Goal: Transaction & Acquisition: Purchase product/service

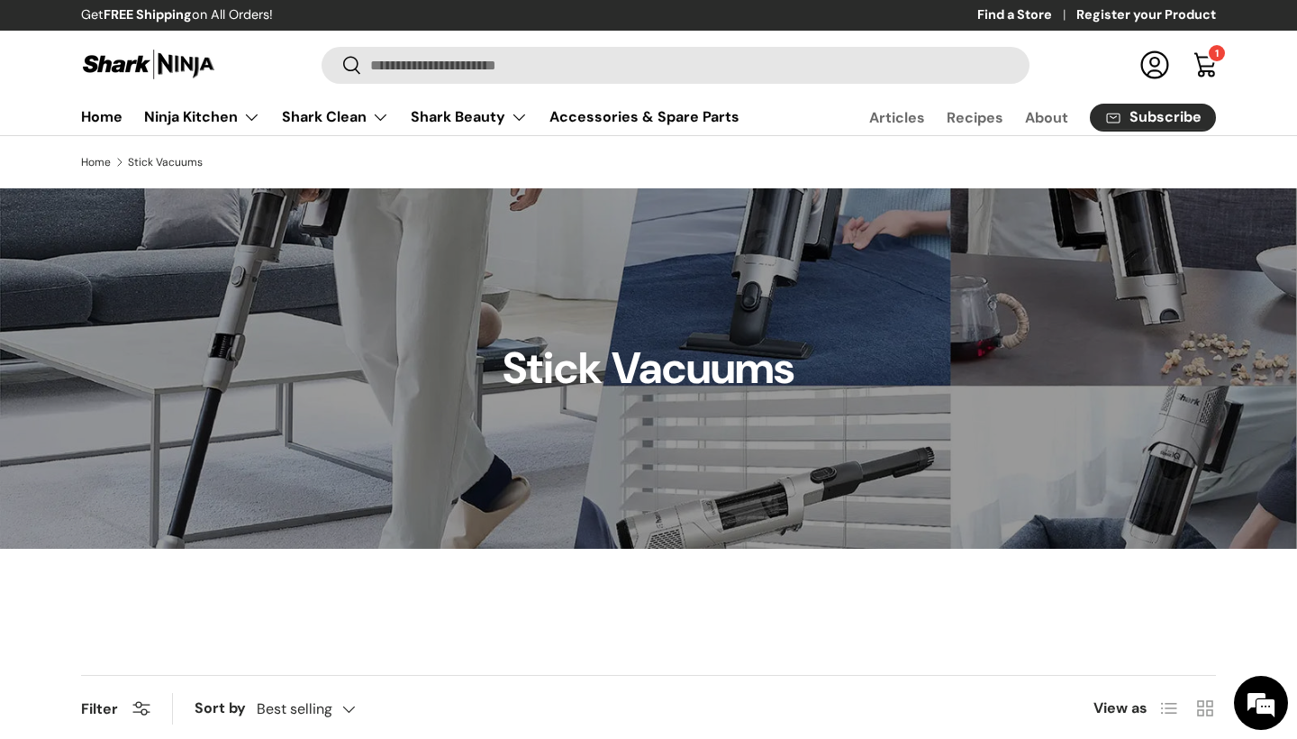
click at [1053, 114] on link "About" at bounding box center [1046, 117] width 43 height 35
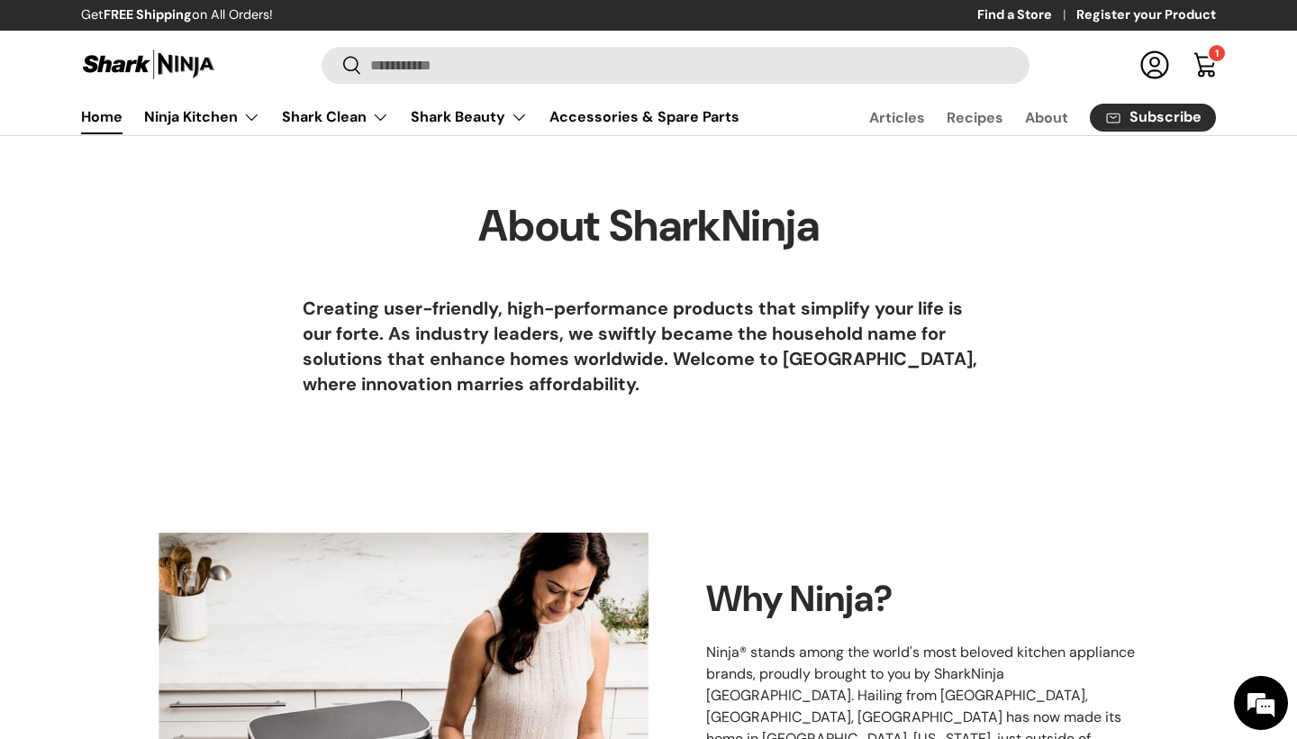
click at [114, 120] on link "Home" at bounding box center [101, 116] width 41 height 35
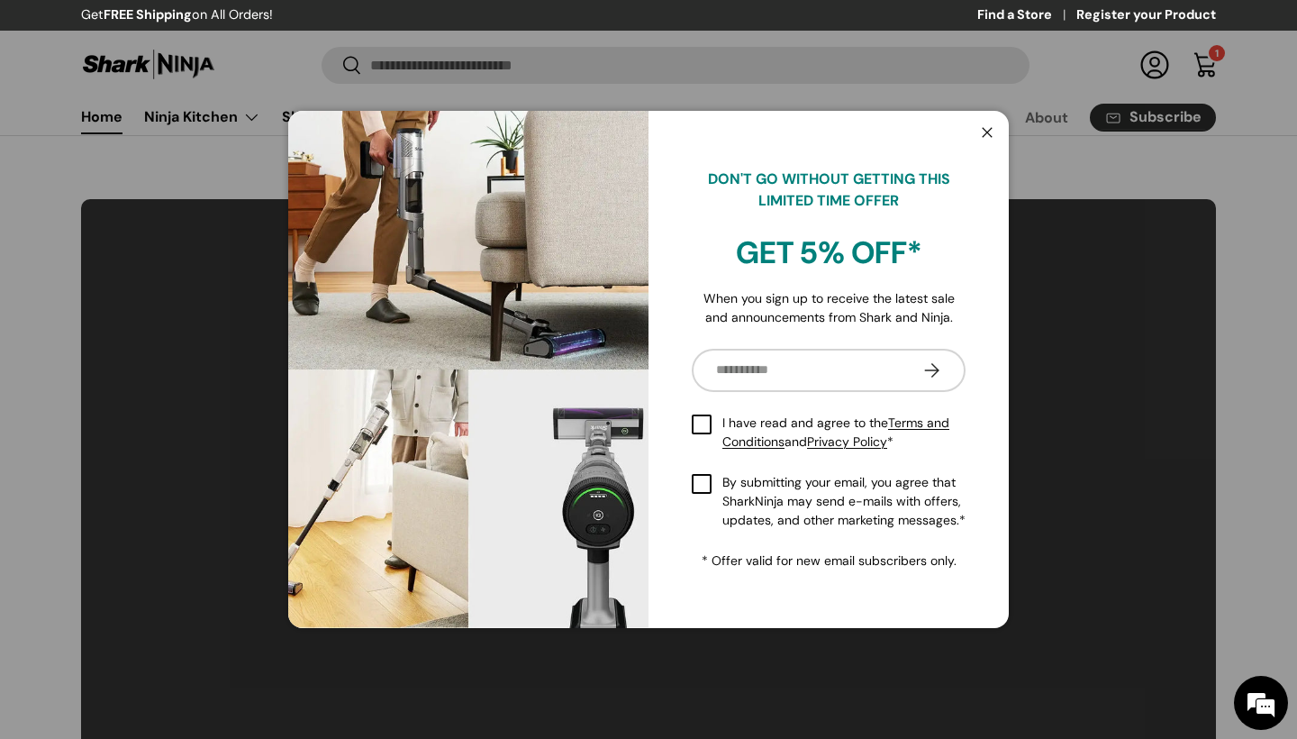
click at [992, 124] on button "Close" at bounding box center [987, 133] width 34 height 37
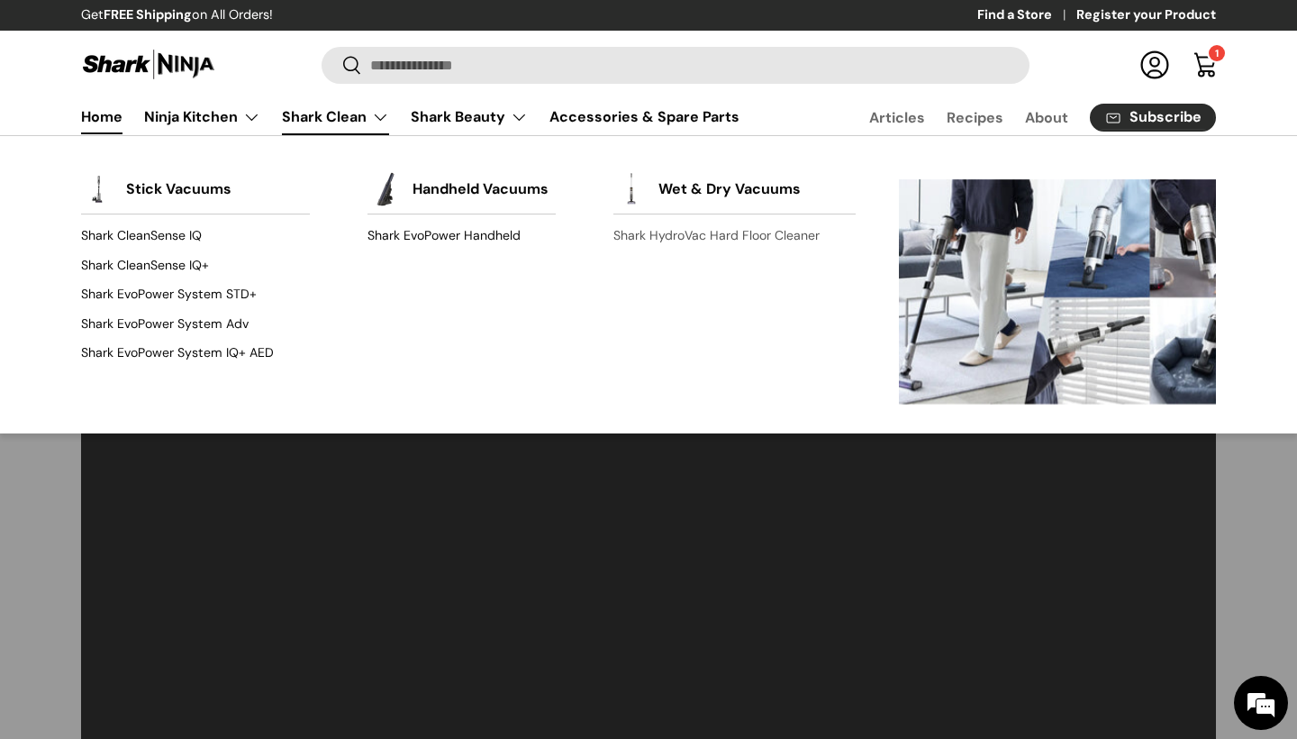
click at [666, 239] on link "Shark HydroVac Hard Floor Cleaner" at bounding box center [735, 236] width 242 height 29
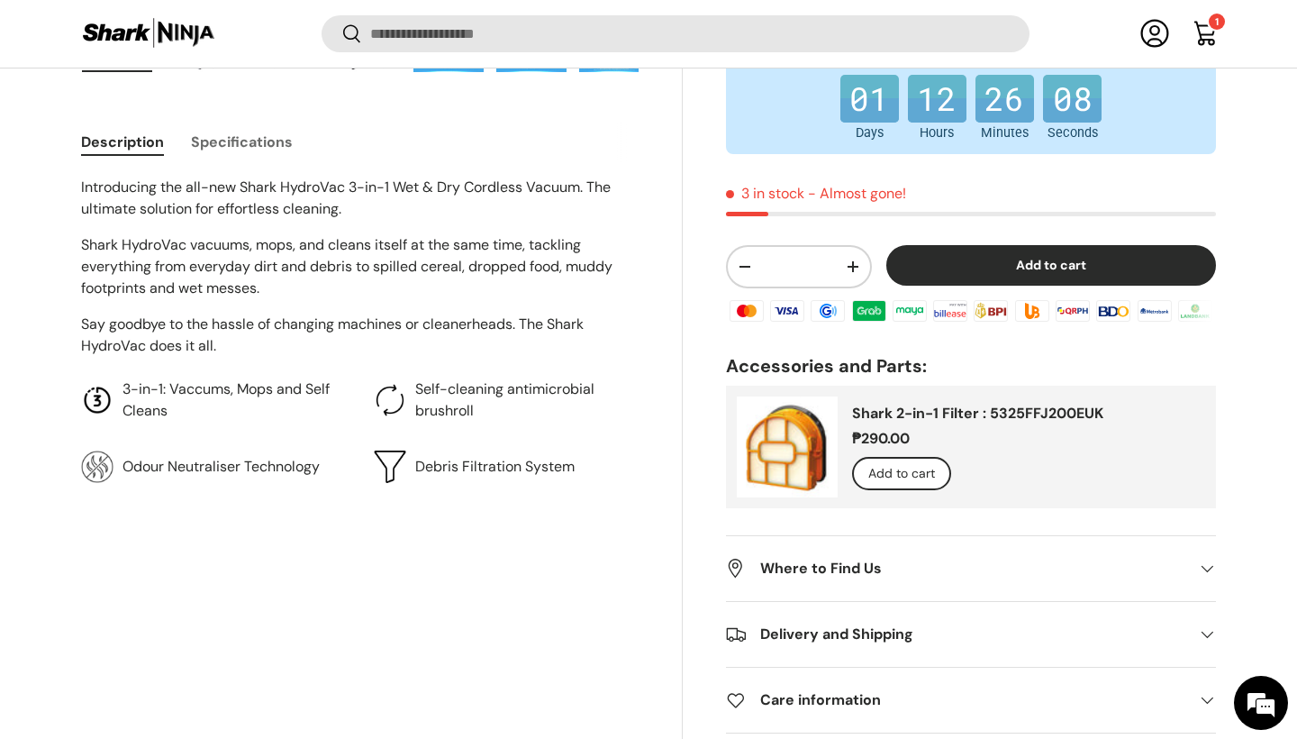
scroll to position [770, 0]
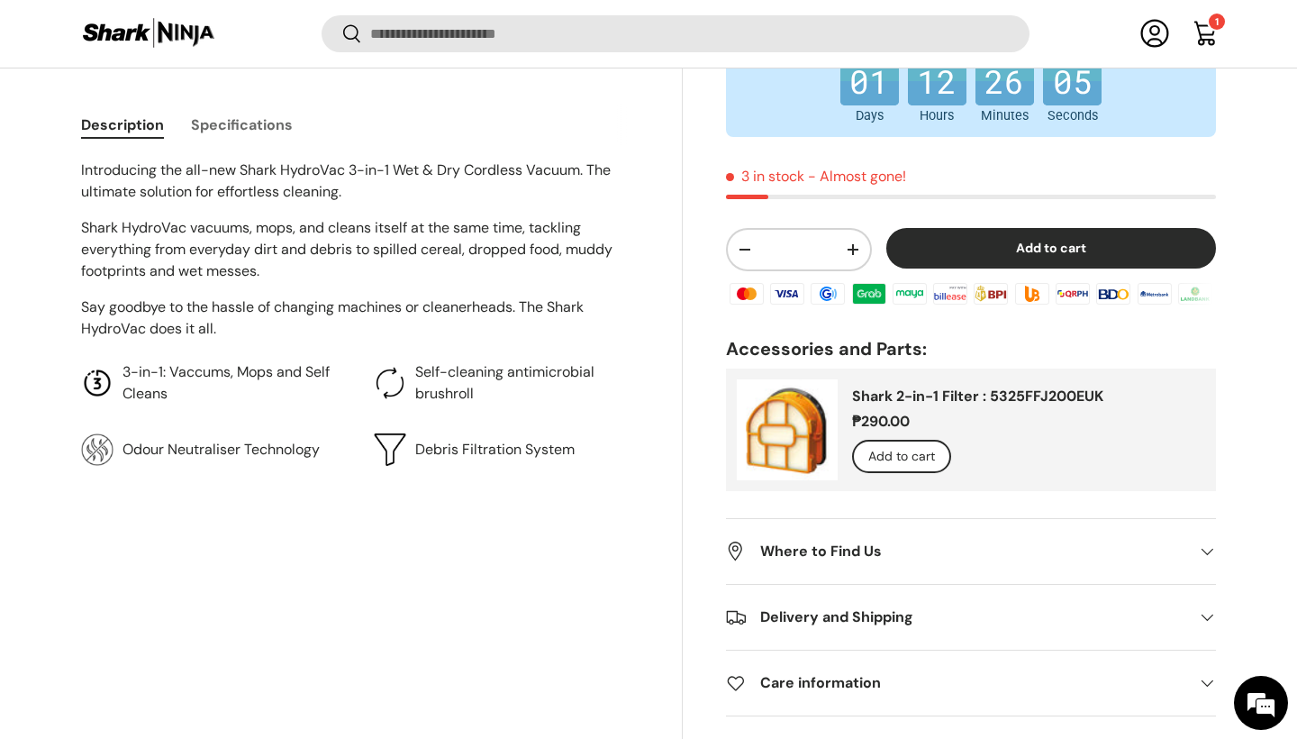
click at [996, 269] on button "Add to cart" at bounding box center [1052, 248] width 330 height 41
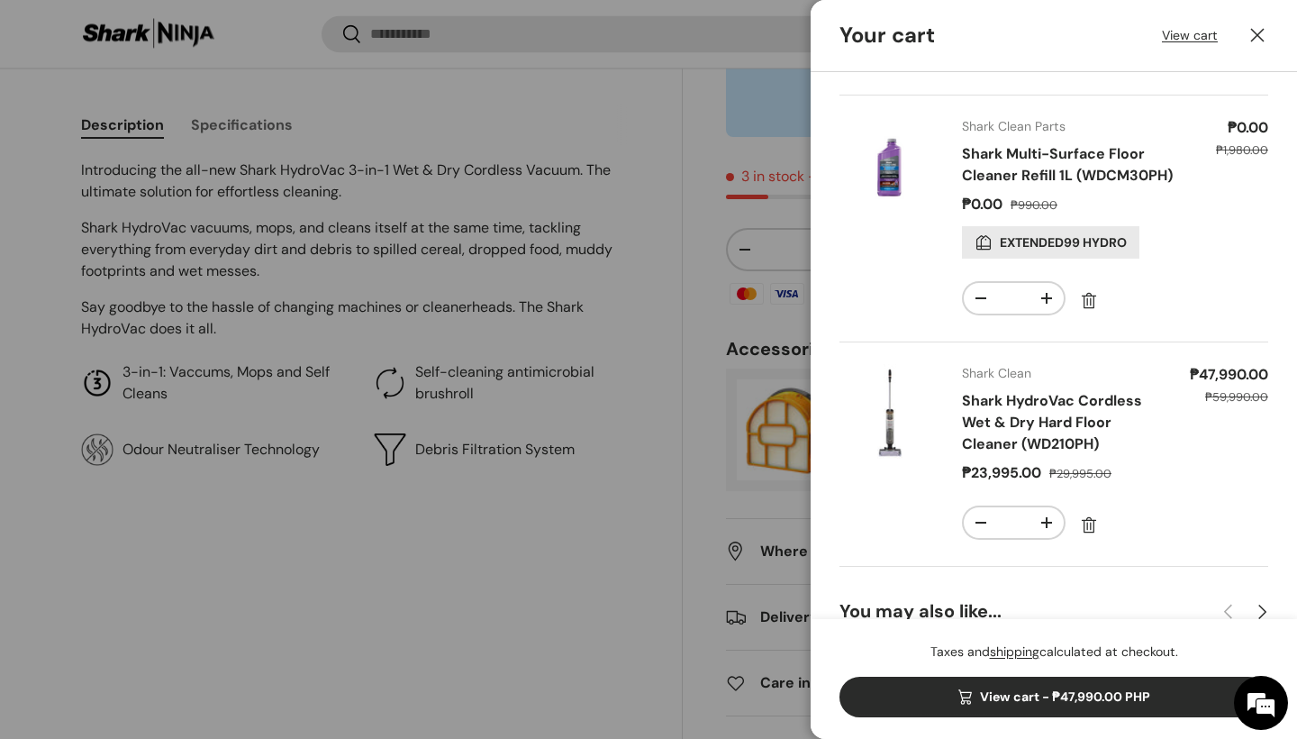
scroll to position [225, 0]
click at [979, 514] on button "-" at bounding box center [981, 520] width 34 height 31
type input "*"
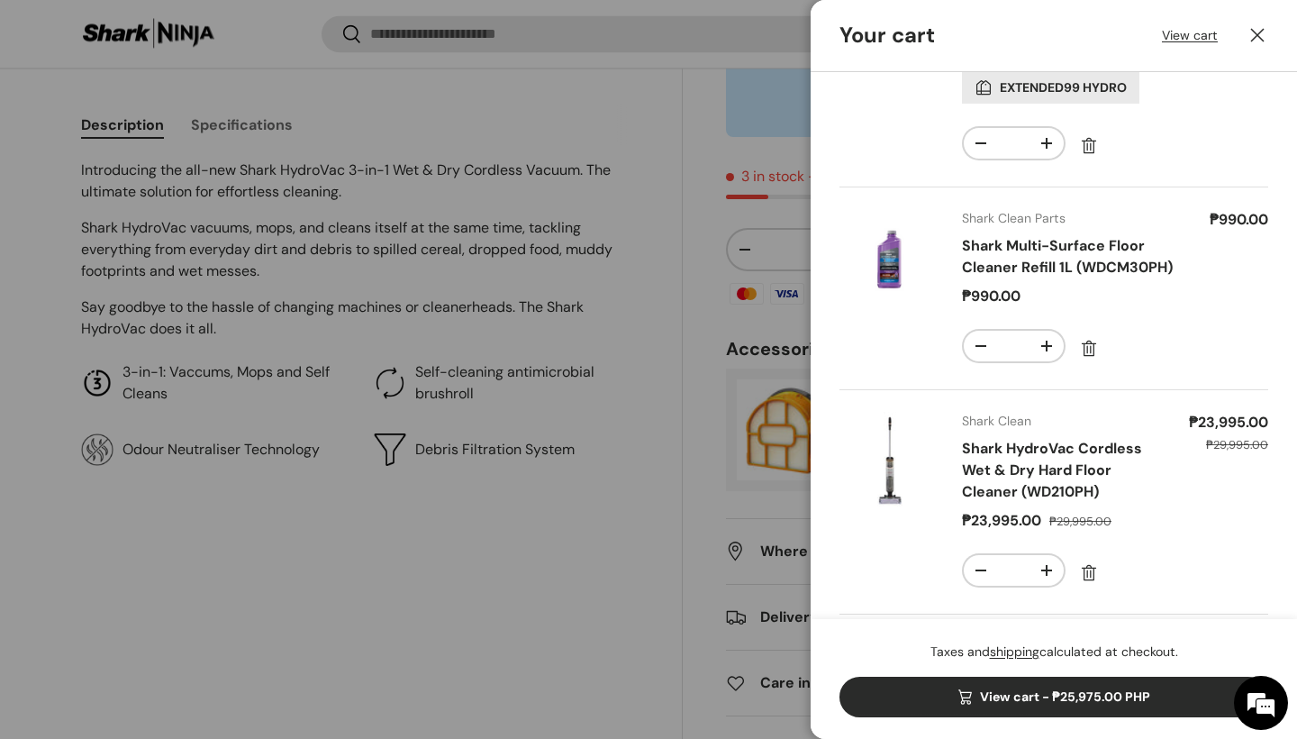
scroll to position [599, 0]
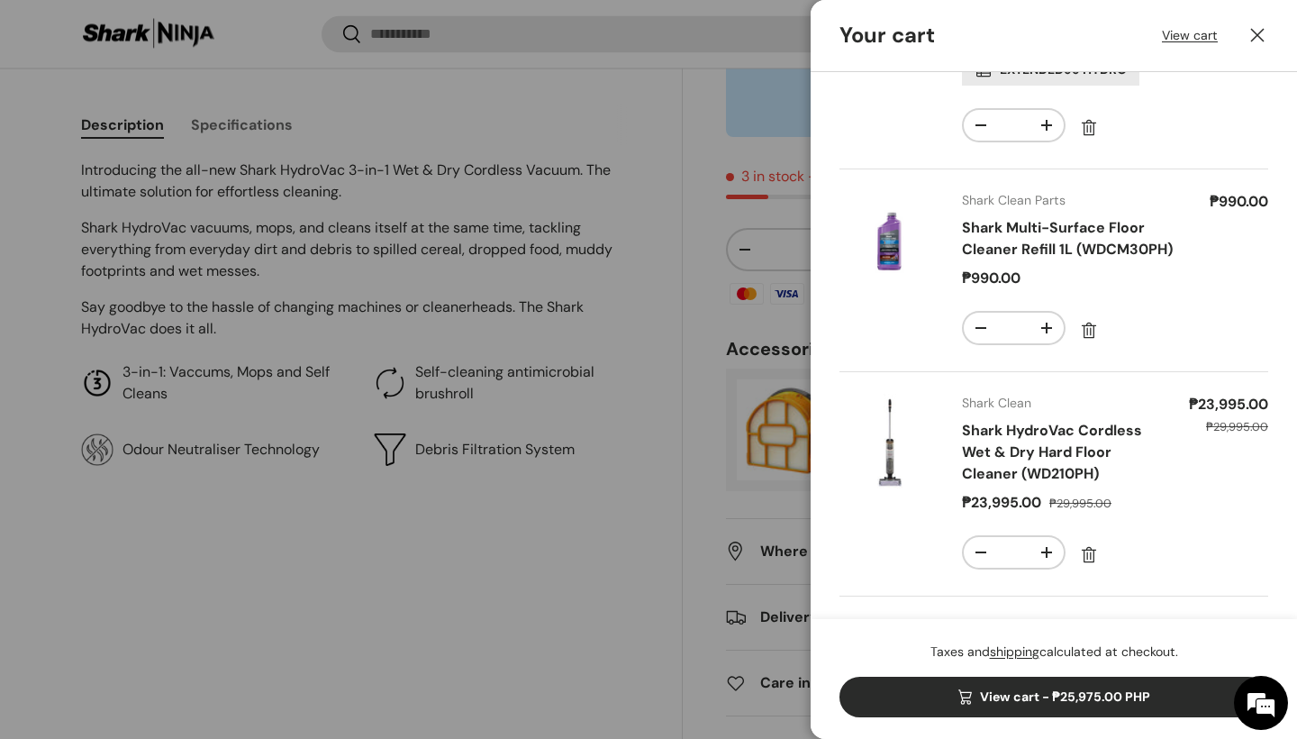
click at [983, 313] on button "-" at bounding box center [981, 328] width 34 height 31
type input "*"
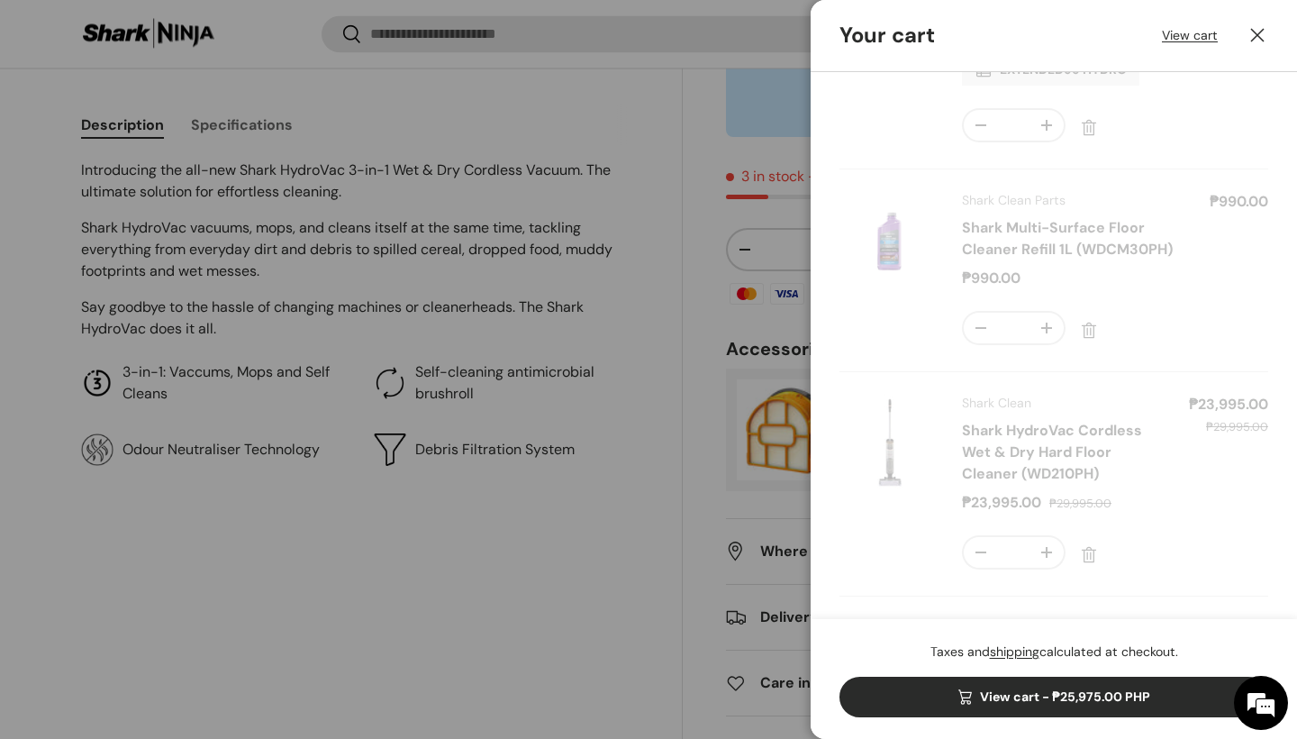
scroll to position [0, 0]
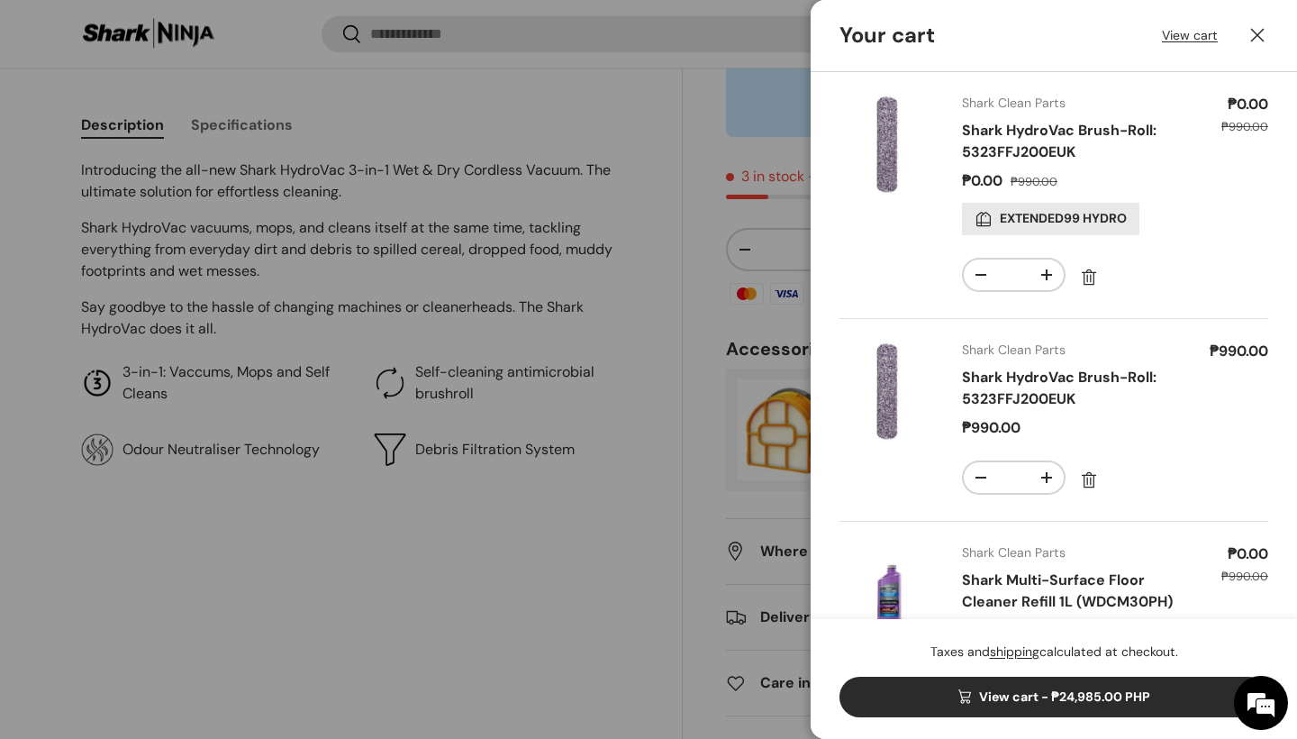
click at [970, 475] on button "-" at bounding box center [981, 477] width 34 height 31
type input "*"
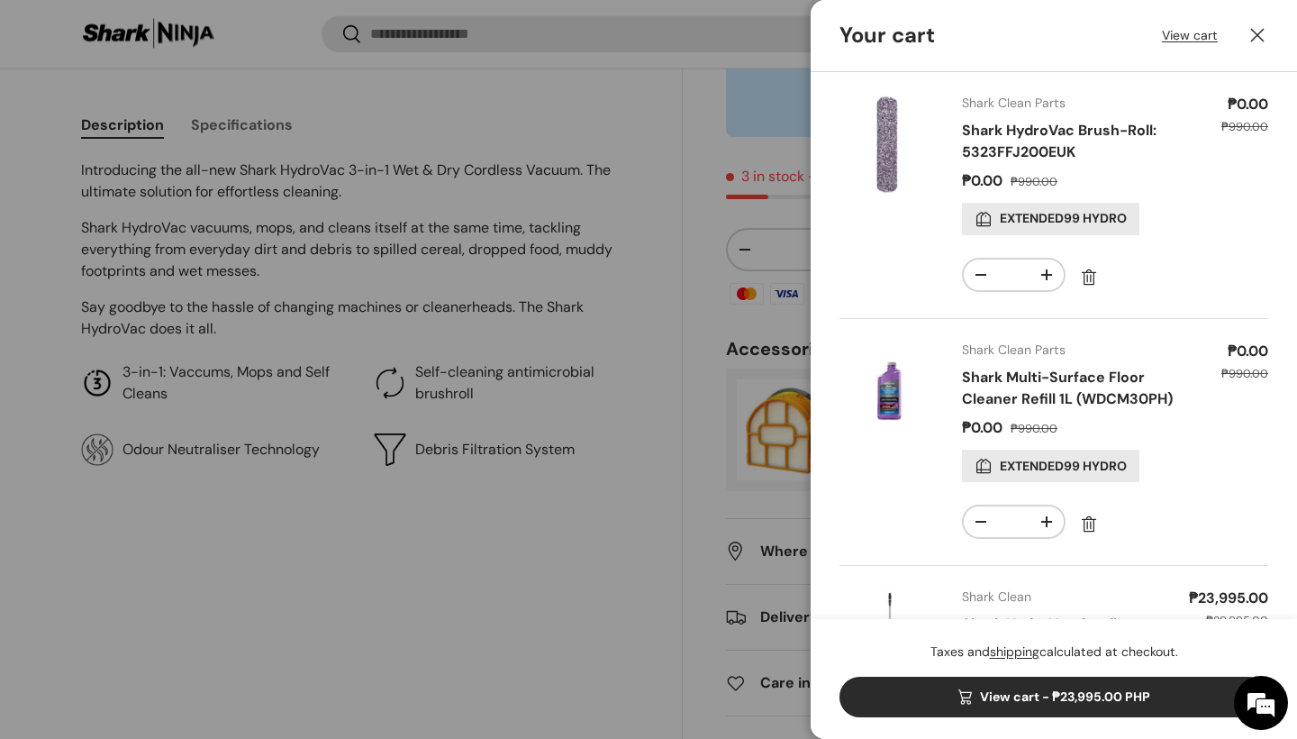
click at [1270, 37] on button "Close" at bounding box center [1258, 35] width 40 height 40
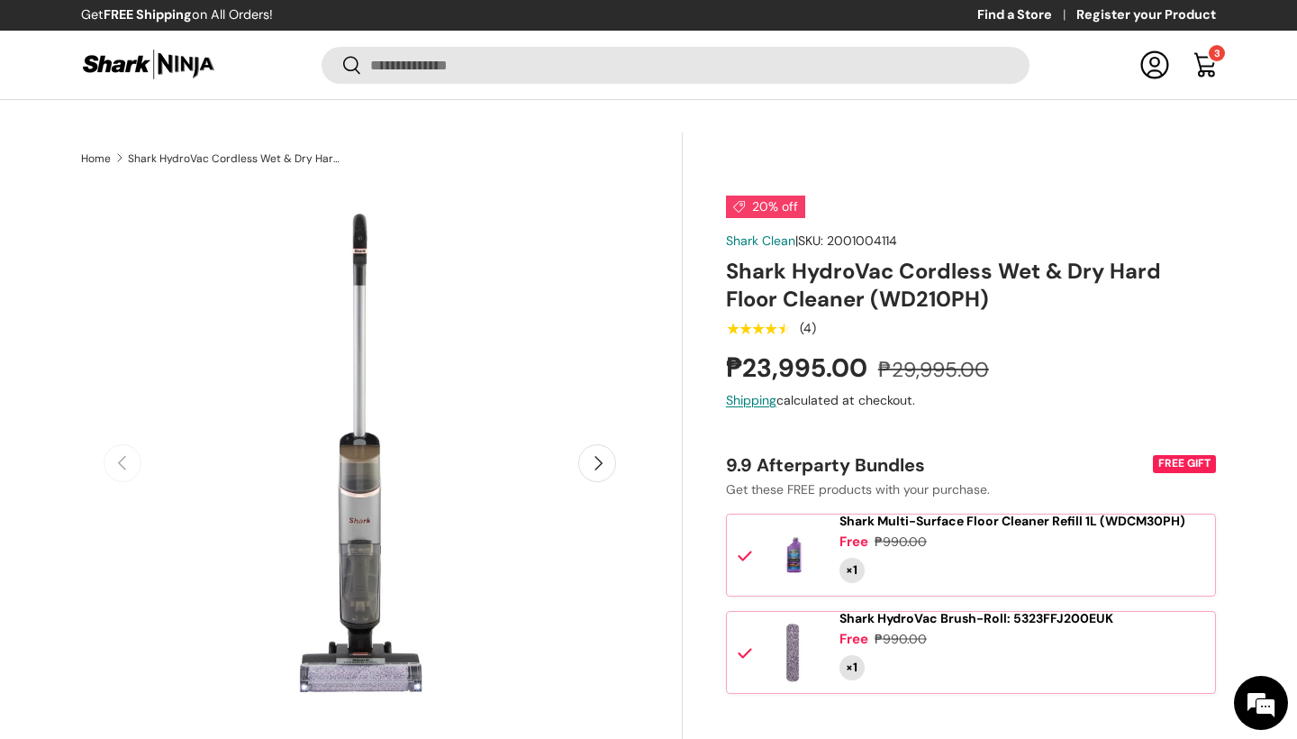
scroll to position [770, 0]
